Goal: Task Accomplishment & Management: Complete application form

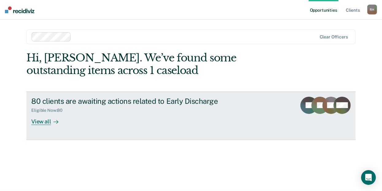
click at [50, 119] on div "View all" at bounding box center [48, 119] width 34 height 12
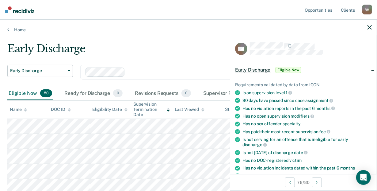
click at [291, 68] on span "Eligible Now" at bounding box center [289, 70] width 26 height 6
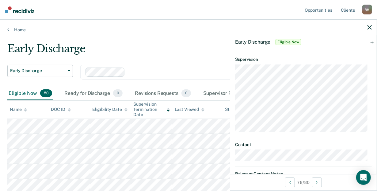
scroll to position [54, 0]
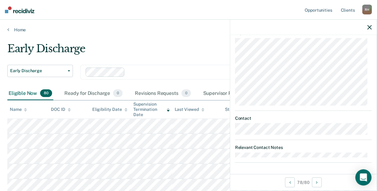
click at [362, 173] on div "Open Intercom Messenger" at bounding box center [364, 177] width 16 height 16
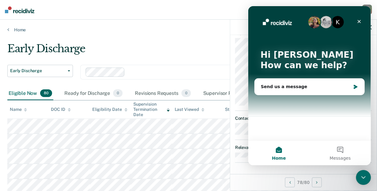
scroll to position [0, 0]
click at [360, 20] on icon "Close" at bounding box center [359, 21] width 3 height 3
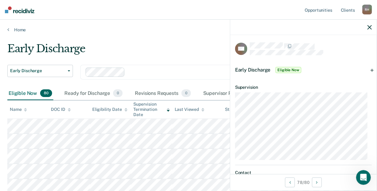
click at [257, 70] on span "Early Discharge" at bounding box center [253, 70] width 36 height 6
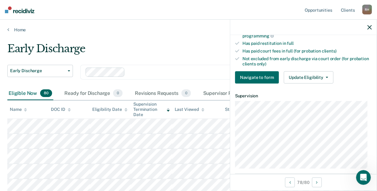
scroll to position [149, 0]
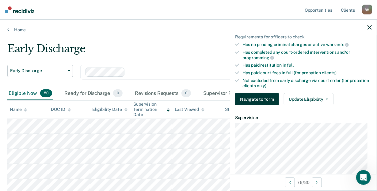
click at [260, 99] on button "Navigate to form" at bounding box center [257, 99] width 44 height 12
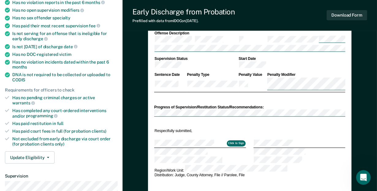
scroll to position [105, 0]
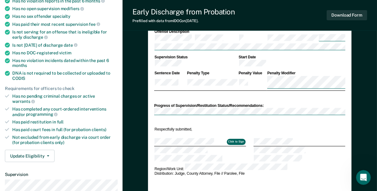
click at [239, 139] on button "Click to Sign" at bounding box center [236, 142] width 19 height 6
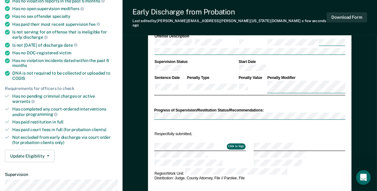
click at [239, 143] on button "Click to Sign" at bounding box center [236, 146] width 19 height 6
click at [244, 131] on td "Respectfully submitted," at bounding box center [200, 134] width 92 height 6
click at [239, 143] on button "Click to Sign" at bounding box center [236, 146] width 19 height 6
click at [236, 143] on button "Click to Sign" at bounding box center [236, 146] width 19 height 6
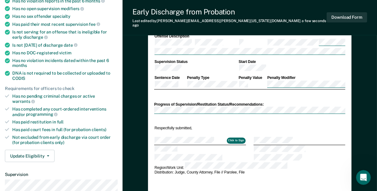
click at [154, 98] on div "DEPARTMENT OF CORRECTIONS CBC DISCHARGE REPORT Date: ICON #: NAME: CITIZENSHIP …" at bounding box center [250, 83] width 204 height 265
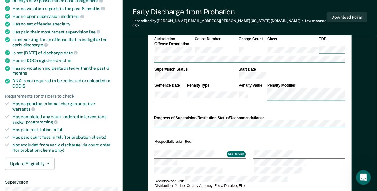
scroll to position [93, 0]
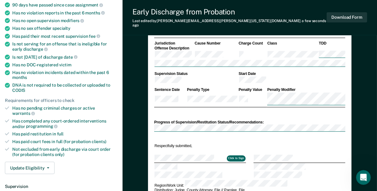
click at [234, 155] on button "Click to Sign" at bounding box center [236, 158] width 19 height 6
click at [150, 146] on div "DEPARTMENT OF CORRECTIONS CBC DISCHARGE REPORT Date: ICON #: NAME: CITIZENSHIP …" at bounding box center [250, 95] width 204 height 265
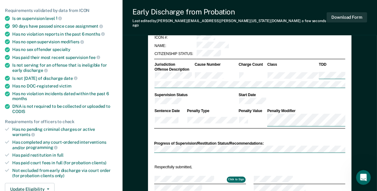
scroll to position [94, 0]
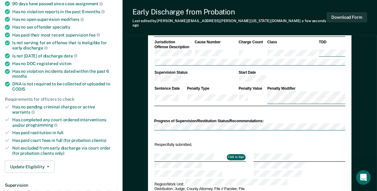
click at [237, 154] on button "Click to Sign" at bounding box center [236, 157] width 19 height 6
click at [233, 154] on button "Click to Sign" at bounding box center [236, 157] width 19 height 6
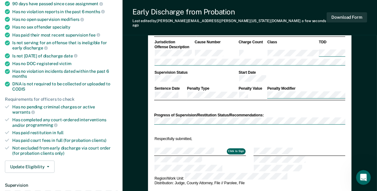
type textarea "x"
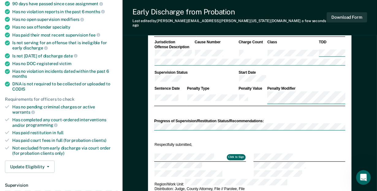
click at [199, 147] on td at bounding box center [200, 150] width 92 height 6
drag, startPoint x: 199, startPoint y: 133, endPoint x: 321, endPoint y: 62, distance: 142.0
click at [321, 75] on td at bounding box center [292, 79] width 107 height 8
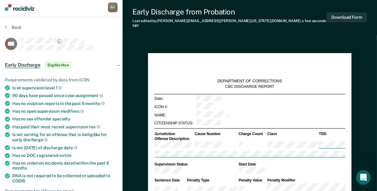
scroll to position [0, 0]
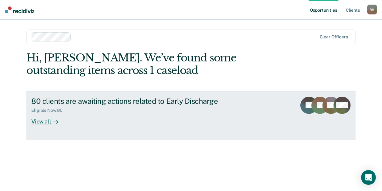
click at [39, 121] on div "View all" at bounding box center [48, 119] width 34 height 12
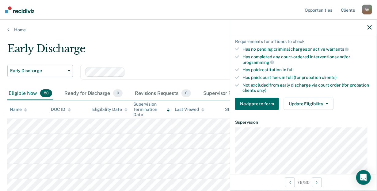
scroll to position [139, 0]
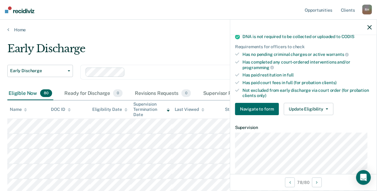
click at [258, 88] on div "Not excluded from early discharge via court order (for probation clients only)" at bounding box center [307, 93] width 129 height 10
click at [327, 105] on button "Update Eligibility" at bounding box center [309, 109] width 50 height 12
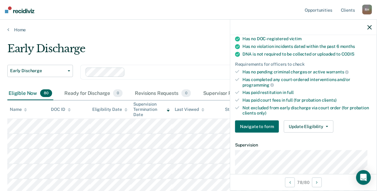
scroll to position [104, 0]
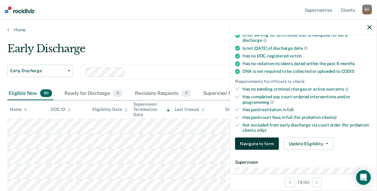
click at [255, 141] on button "Navigate to form" at bounding box center [257, 143] width 44 height 12
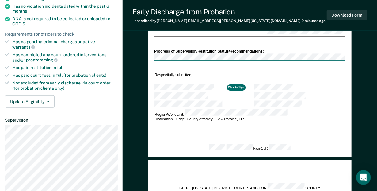
scroll to position [166, 0]
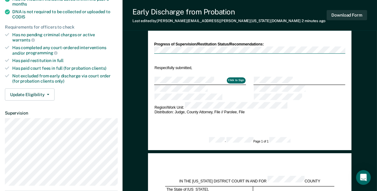
drag, startPoint x: 166, startPoint y: 71, endPoint x: 275, endPoint y: 106, distance: 115.0
click at [275, 106] on div "DEPARTMENT OF CORRECTIONS CBC DISCHARGE REPORT Date: ICON #: NAME: CITIZENSHIP …" at bounding box center [249, 17] width 191 height 253
click at [238, 77] on button "Click to Sign" at bounding box center [236, 80] width 19 height 6
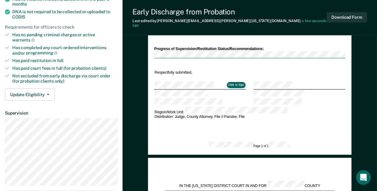
click at [237, 82] on button "Click to Sign" at bounding box center [236, 85] width 19 height 6
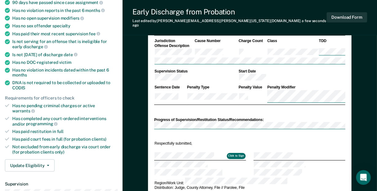
scroll to position [102, 0]
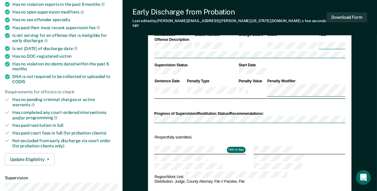
click at [94, 157] on div "Update Eligibility Submit for Supervisor Approval Mark as Ineligible" at bounding box center [61, 159] width 113 height 12
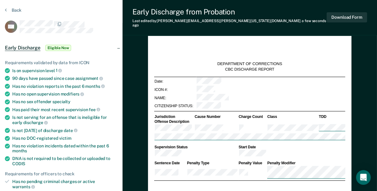
scroll to position [0, 0]
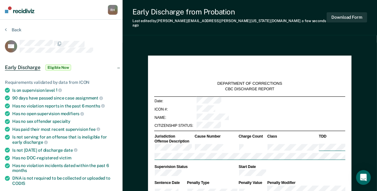
click at [52, 67] on span "Eligible Now" at bounding box center [58, 67] width 26 height 6
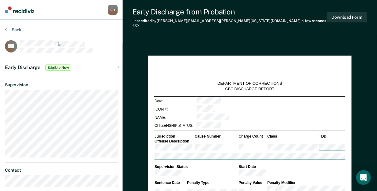
click at [21, 68] on span "Early Discharge" at bounding box center [23, 67] width 36 height 6
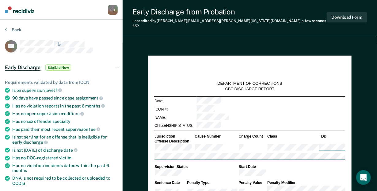
click at [23, 91] on div "Is on supervision level 1" at bounding box center [65, 90] width 106 height 6
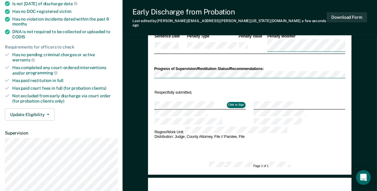
scroll to position [158, 0]
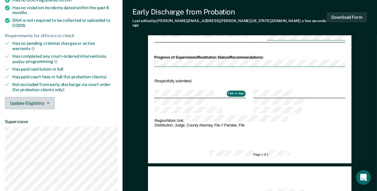
click at [47, 102] on icon "button" at bounding box center [48, 102] width 2 height 1
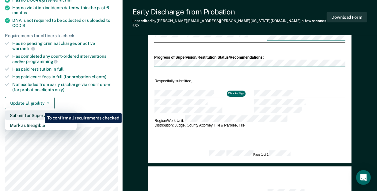
click at [40, 110] on button "Submit for Supervisor Approval" at bounding box center [41, 115] width 72 height 10
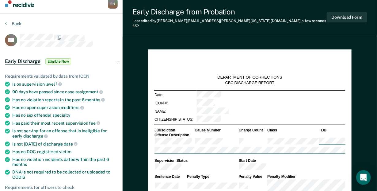
scroll to position [0, 0]
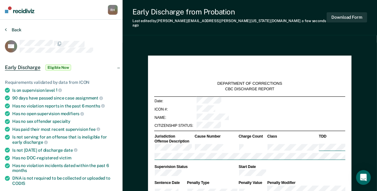
click at [6, 28] on icon at bounding box center [6, 29] width 2 height 5
type textarea "x"
click at [6, 28] on icon at bounding box center [6, 29] width 2 height 5
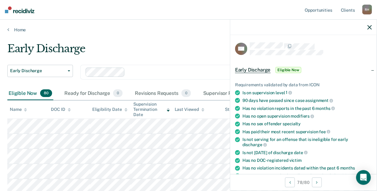
click at [261, 71] on span "Early Discharge" at bounding box center [253, 70] width 36 height 6
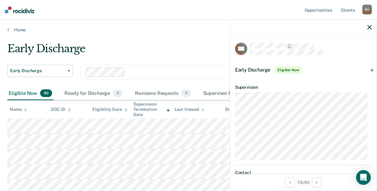
click at [285, 67] on span "Eligible Now" at bounding box center [289, 70] width 26 height 6
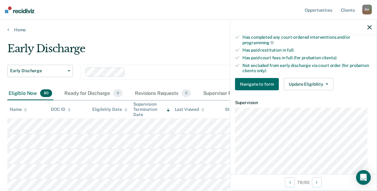
scroll to position [155, 0]
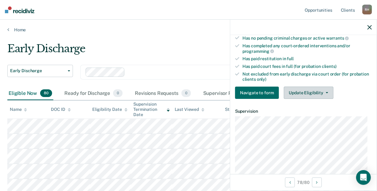
click at [326, 89] on button "Update Eligibility" at bounding box center [309, 93] width 50 height 12
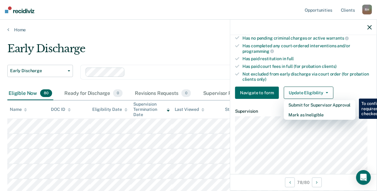
click at [349, 83] on div "Requirements validated by data from ICON Is on supervision level 1 90 days have…" at bounding box center [303, 10] width 147 height 187
